Goal: Information Seeking & Learning: Learn about a topic

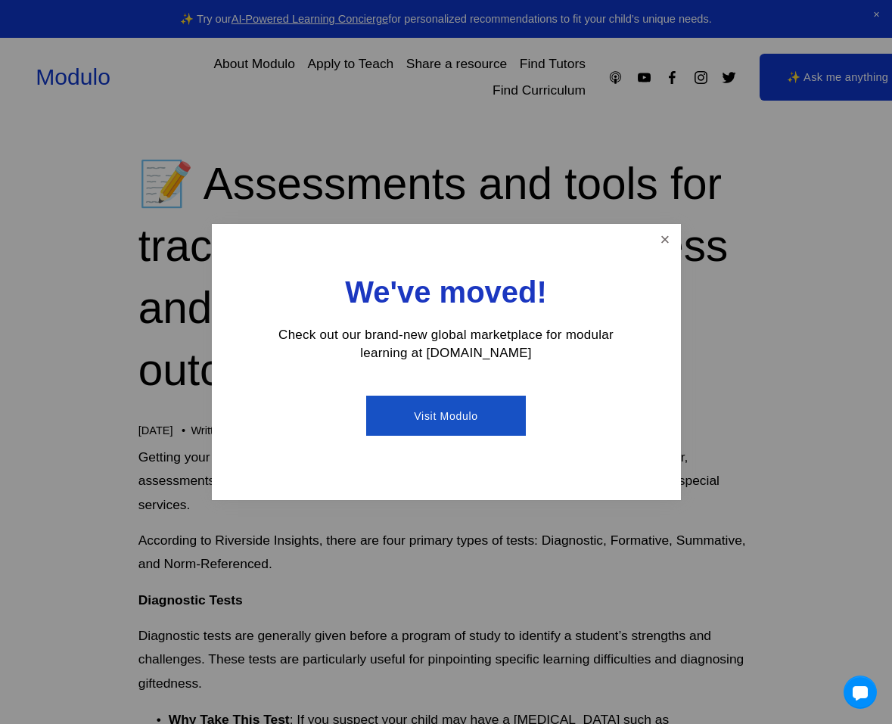
scroll to position [76, 0]
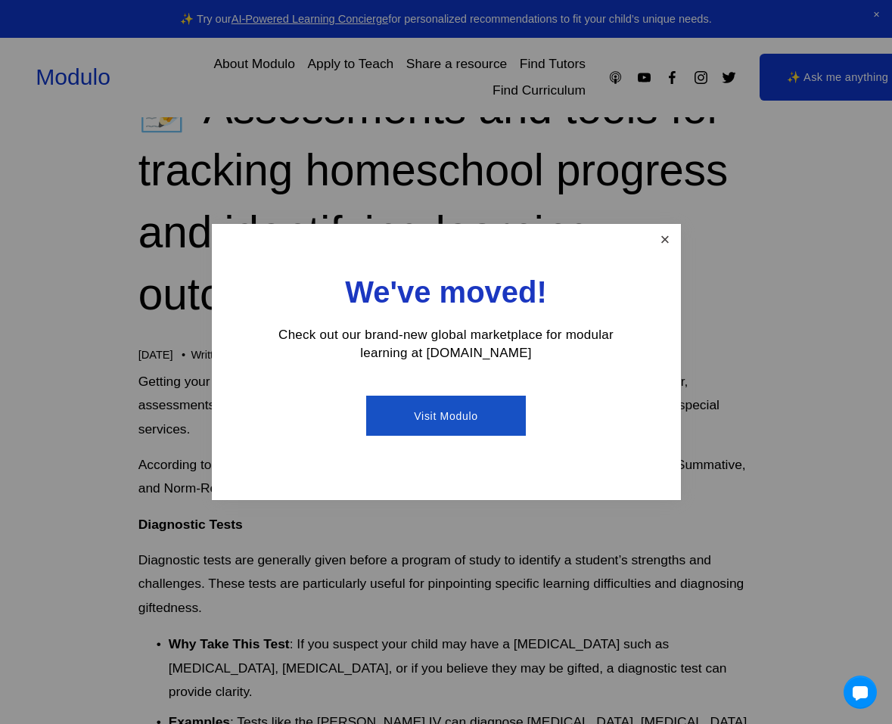
click at [655, 245] on link "Close" at bounding box center [665, 239] width 26 height 26
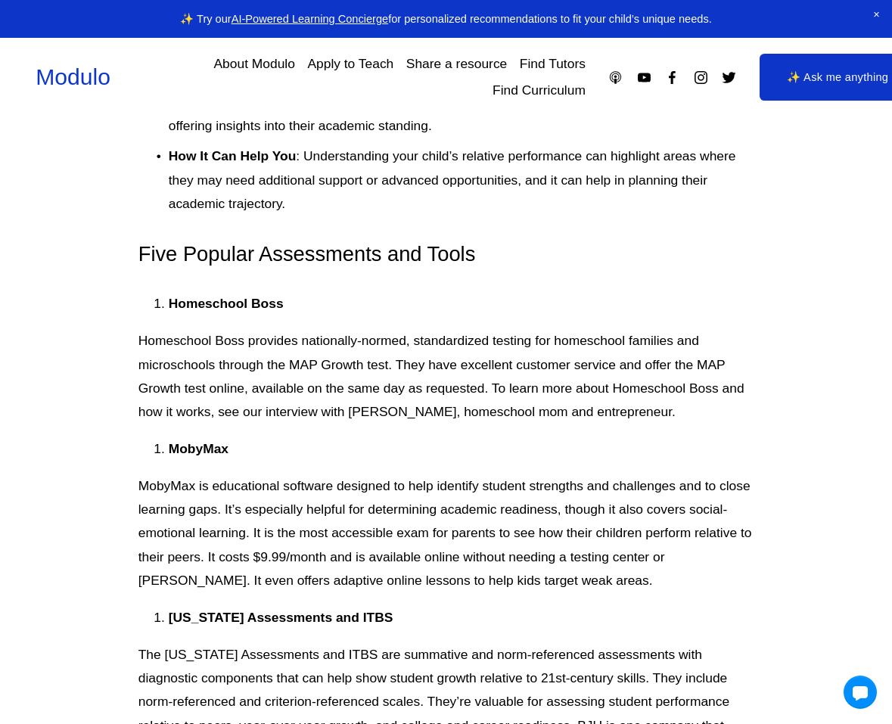
scroll to position [1741, 0]
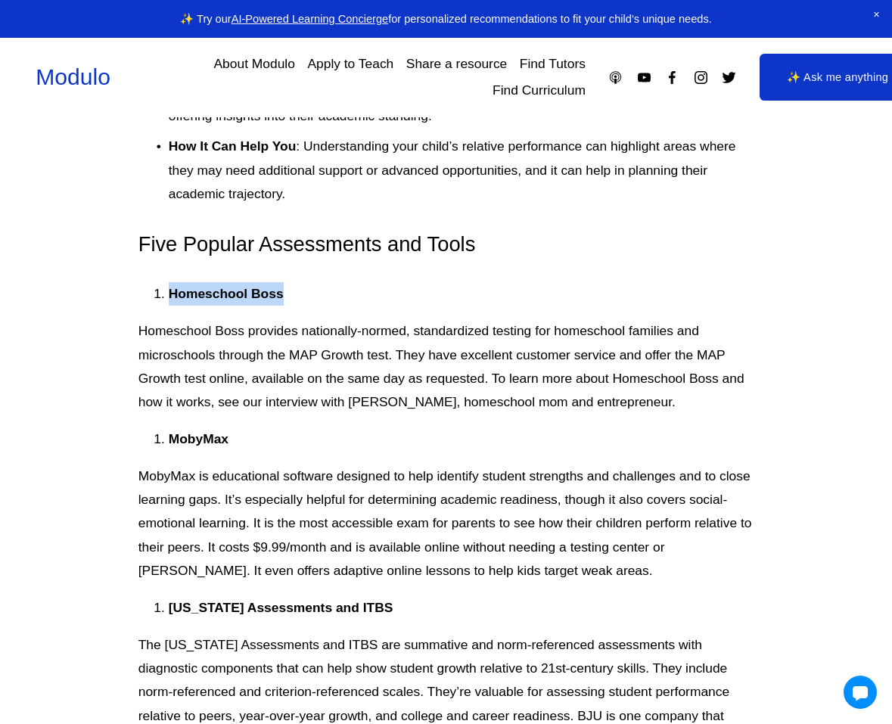
drag, startPoint x: 155, startPoint y: 275, endPoint x: 307, endPoint y: 275, distance: 151.4
click at [307, 282] on p "Homeschool Boss" at bounding box center [462, 293] width 586 height 23
drag, startPoint x: 307, startPoint y: 275, endPoint x: 282, endPoint y: 293, distance: 30.4
click at [282, 293] on div "Getting your child tested is a personal choice for every family and not a requi…" at bounding box center [447, 318] width 616 height 3227
drag, startPoint x: 290, startPoint y: 305, endPoint x: 370, endPoint y: 307, distance: 80.2
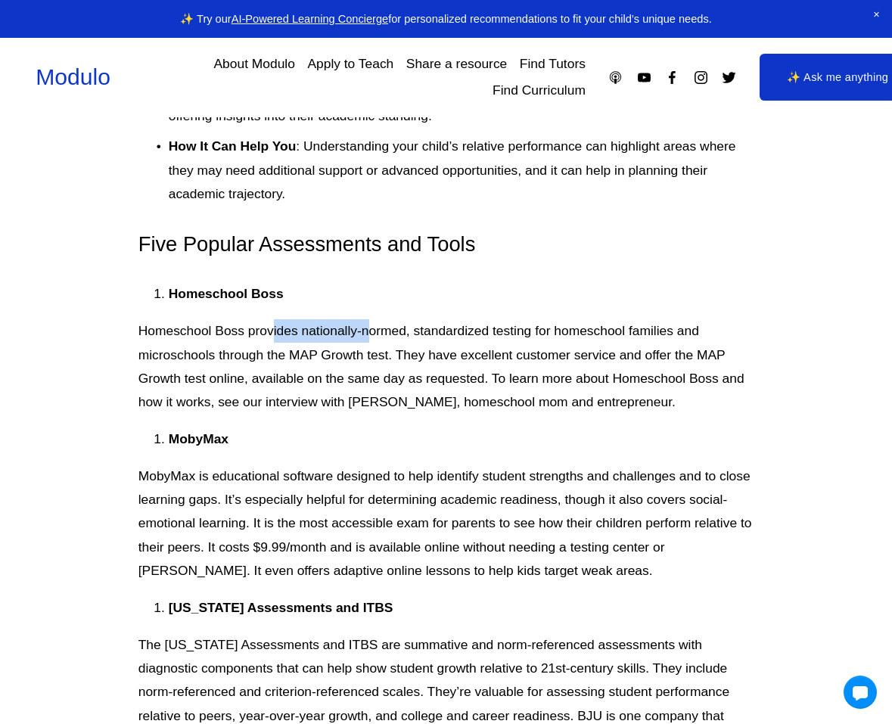
click at [370, 319] on p "Homeschool Boss provides nationally-normed, standardized testing for homeschool…" at bounding box center [447, 366] width 616 height 95
drag, startPoint x: 318, startPoint y: 331, endPoint x: 380, endPoint y: 329, distance: 62.1
click at [380, 329] on p "Homeschool Boss provides nationally-normed, standardized testing for homeschool…" at bounding box center [447, 366] width 616 height 95
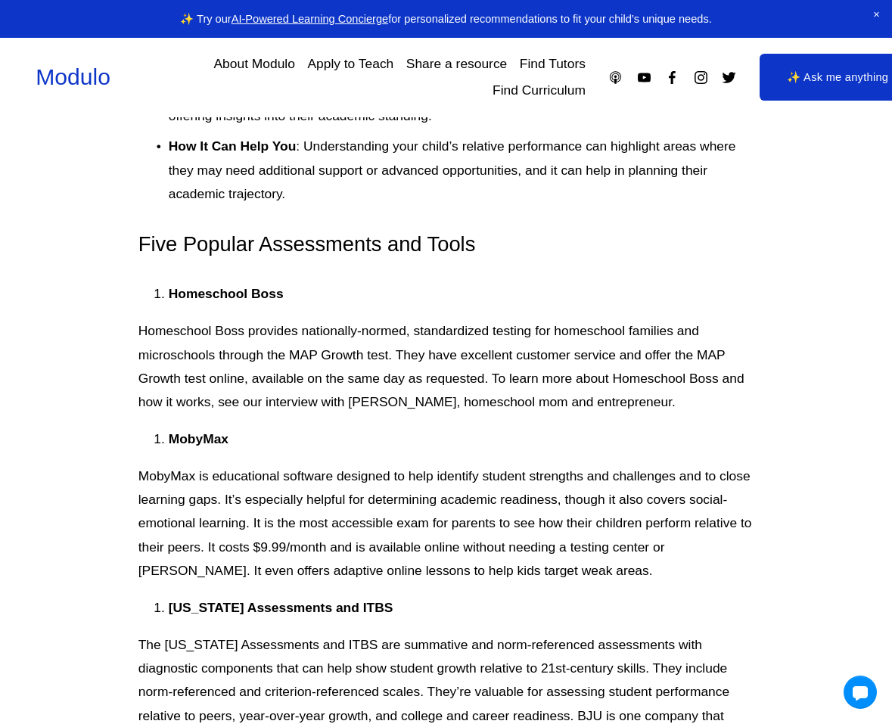
click at [269, 286] on strong "Homeschool Boss" at bounding box center [226, 293] width 115 height 15
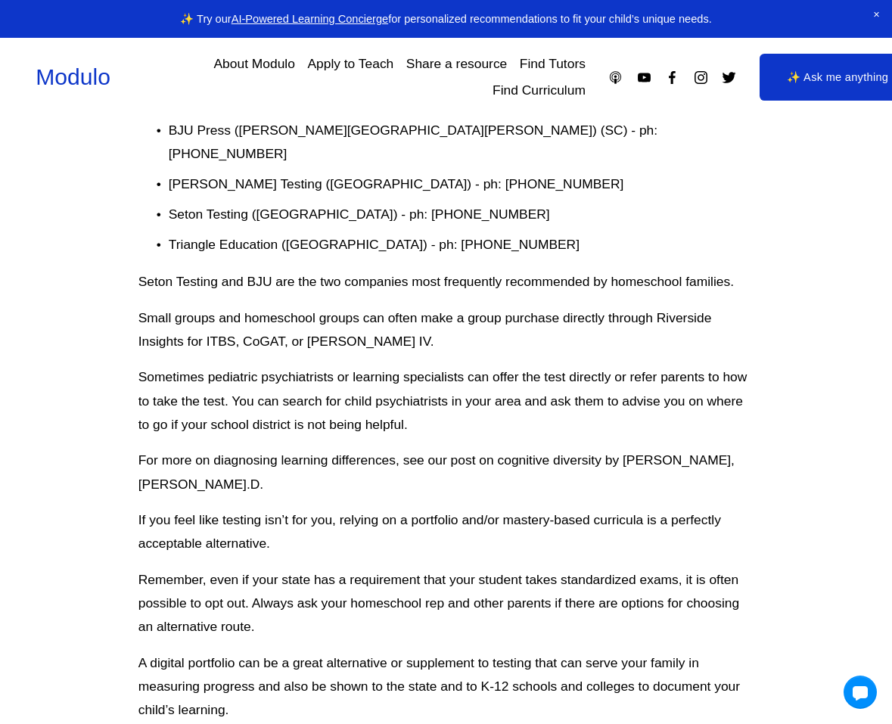
scroll to position [2573, 0]
